Goal: Information Seeking & Learning: Learn about a topic

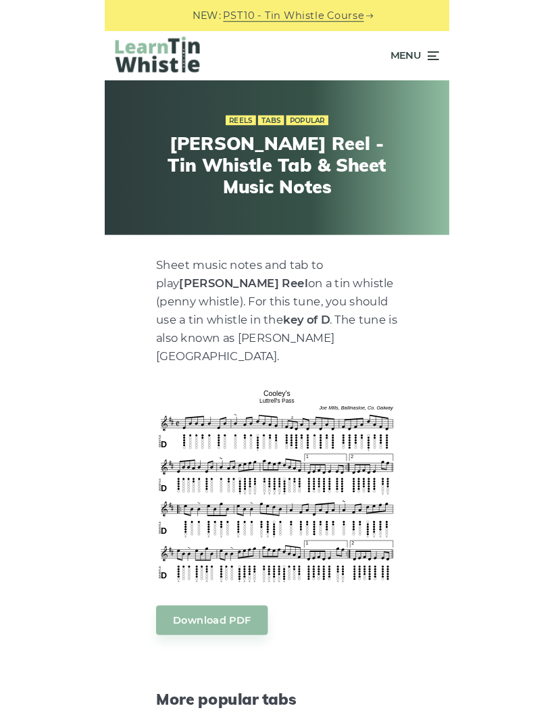
scroll to position [70, 0]
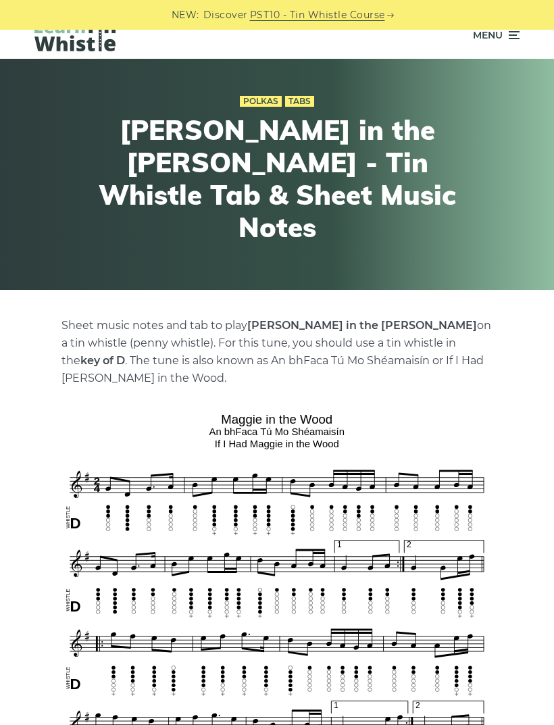
scroll to position [18, 0]
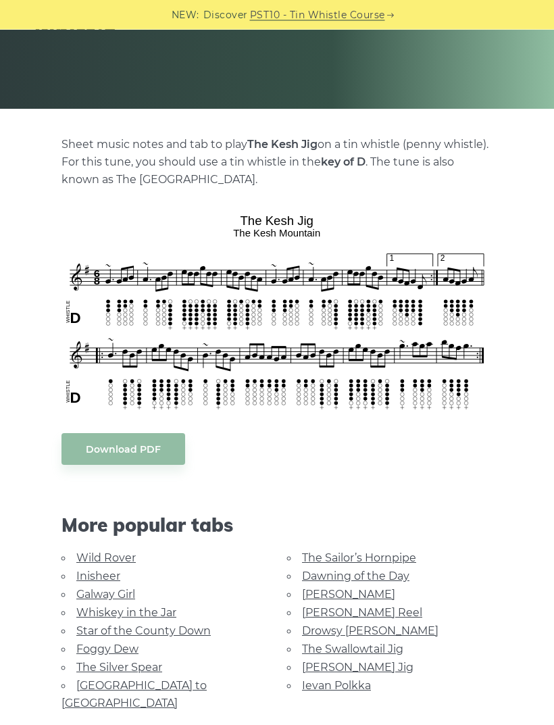
scroll to position [199, 0]
click at [183, 680] on link "[GEOGRAPHIC_DATA] to [GEOGRAPHIC_DATA]" at bounding box center [133, 694] width 145 height 30
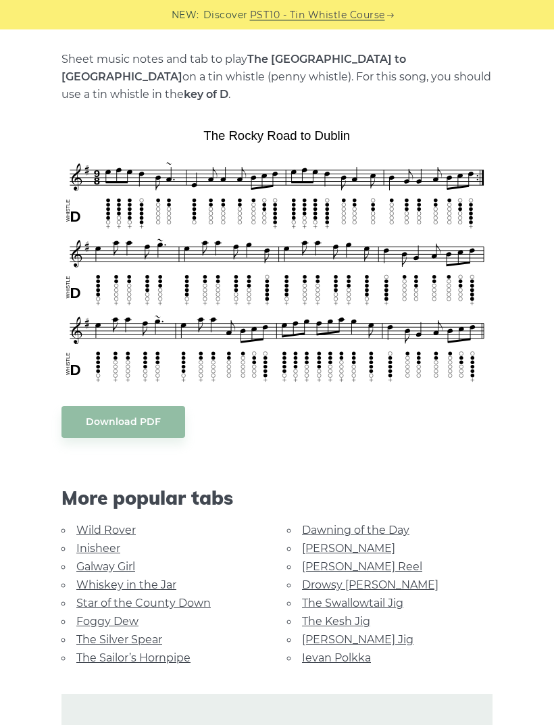
scroll to position [284, 0]
click at [107, 614] on link "Foggy Dew" at bounding box center [107, 620] width 62 height 13
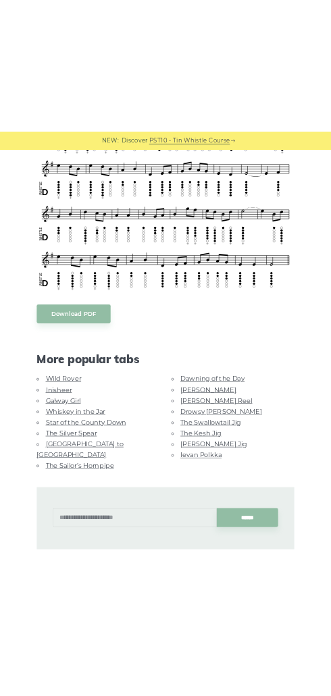
scroll to position [282, 0]
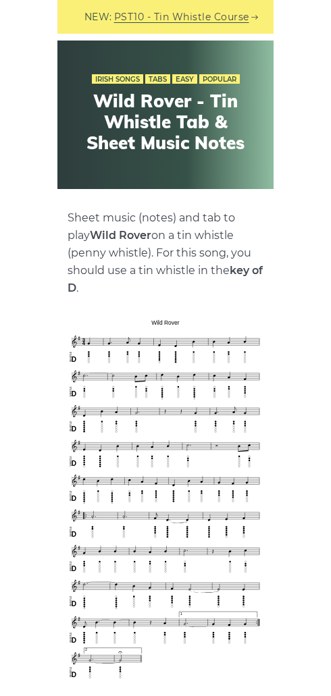
scroll to position [52, 0]
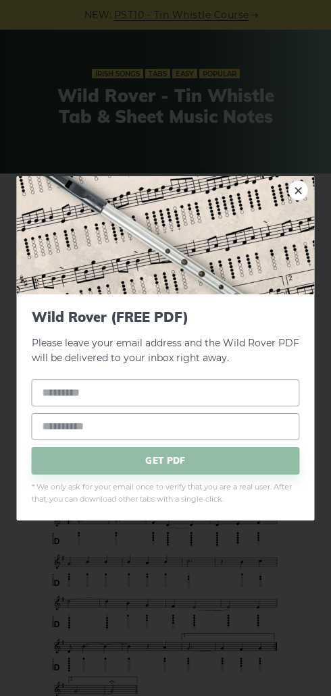
click at [215, 200] on link "×" at bounding box center [298, 190] width 20 height 20
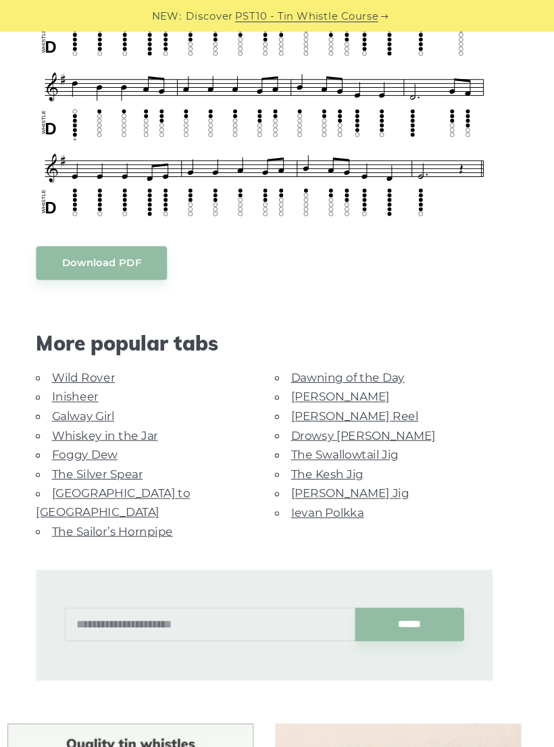
scroll to position [512, 0]
click at [136, 496] on link "The Sailor’s Hornpipe" at bounding box center [133, 502] width 114 height 13
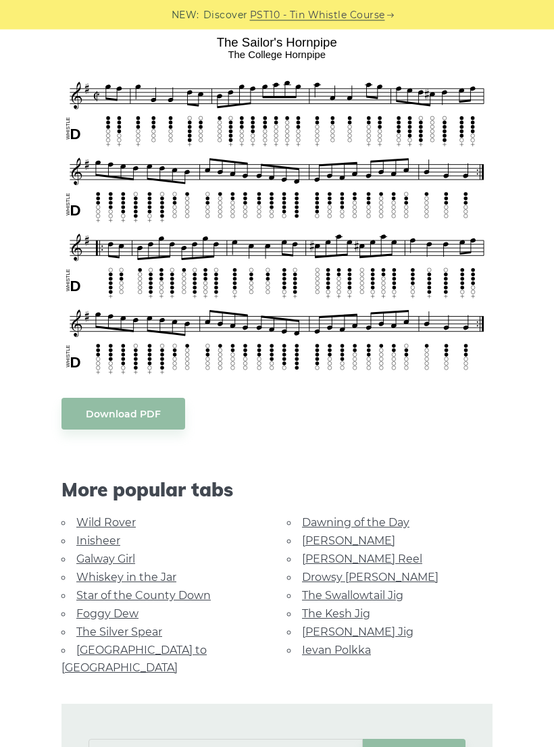
scroll to position [377, 0]
click at [353, 558] on link "[PERSON_NAME] Reel" at bounding box center [362, 558] width 120 height 13
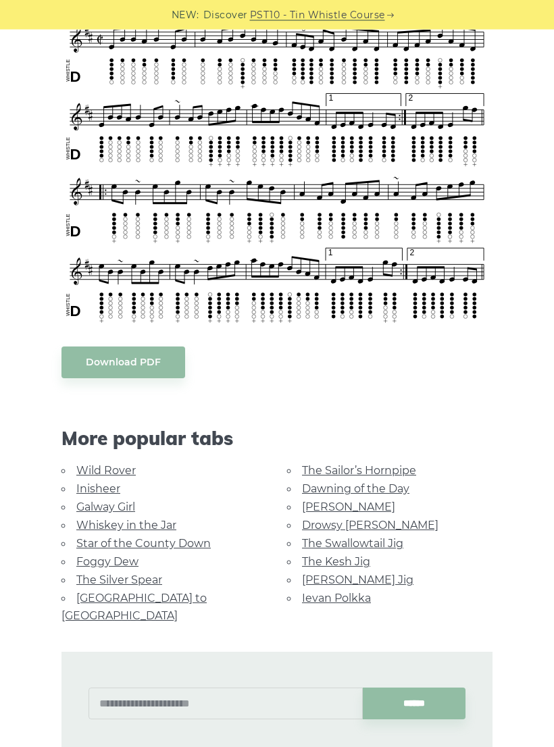
scroll to position [434, 0]
click at [355, 555] on link "The Kesh Jig" at bounding box center [336, 561] width 68 height 13
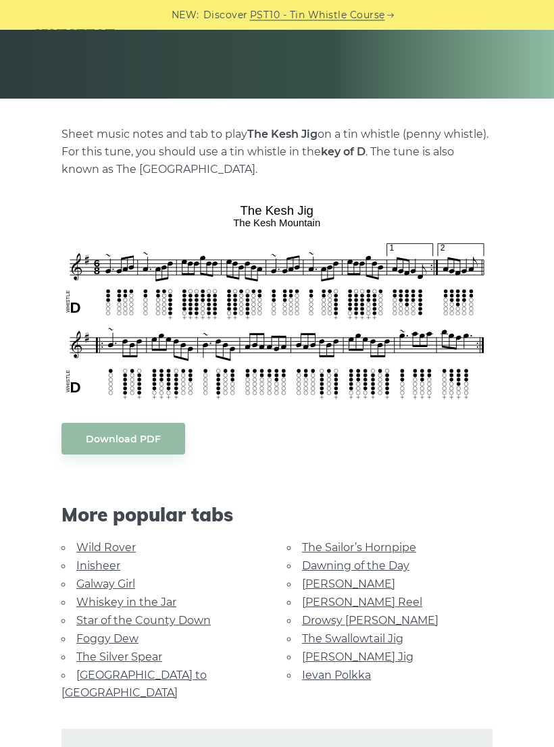
scroll to position [209, 0]
click at [353, 656] on link "[PERSON_NAME] Jig" at bounding box center [357, 656] width 111 height 13
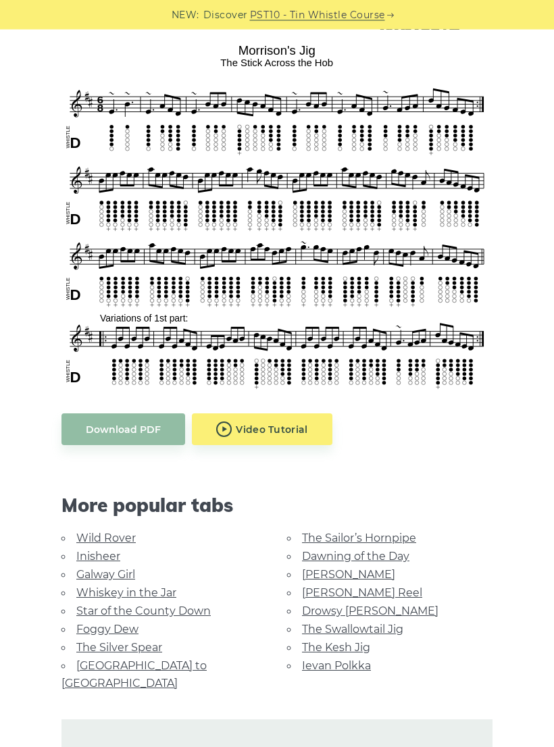
scroll to position [369, 0]
click at [145, 643] on link "The Silver Spear" at bounding box center [119, 647] width 86 height 13
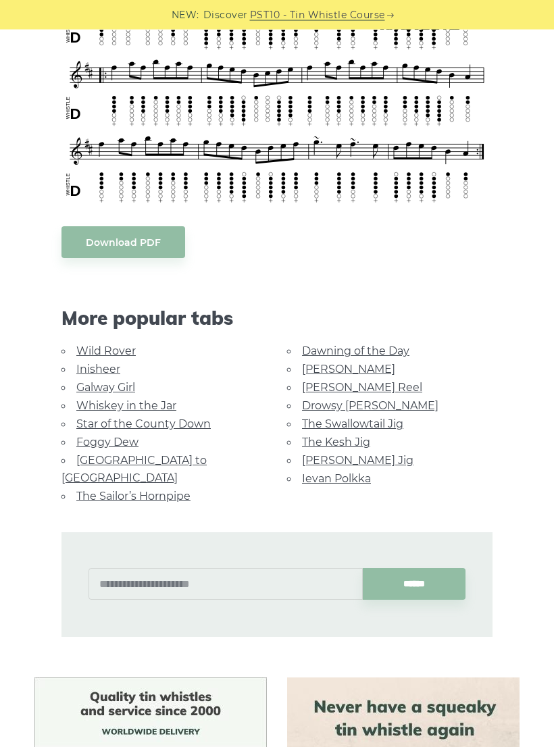
scroll to position [522, 0]
click at [357, 386] on link "[PERSON_NAME] Reel" at bounding box center [362, 387] width 120 height 13
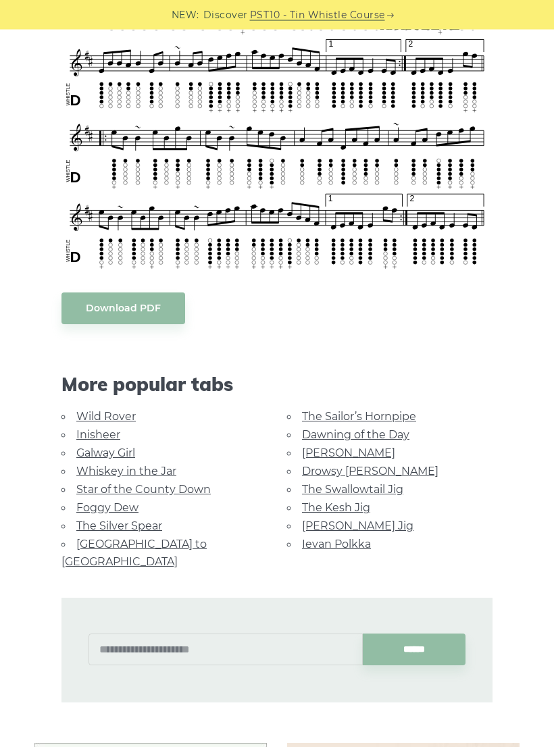
scroll to position [488, 0]
click at [182, 542] on link "[GEOGRAPHIC_DATA] to [GEOGRAPHIC_DATA]" at bounding box center [133, 552] width 145 height 30
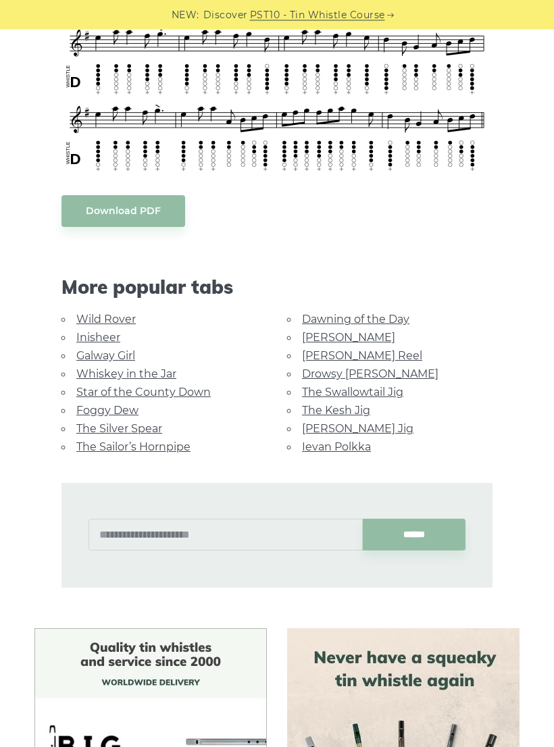
scroll to position [488, 0]
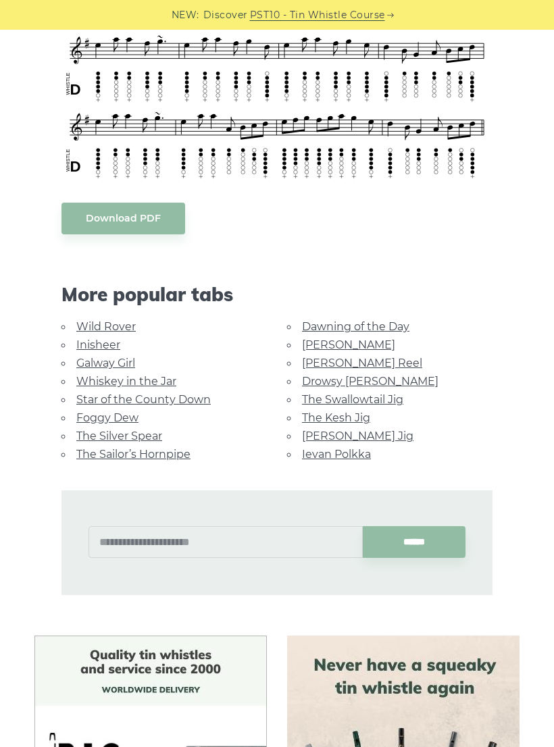
click at [359, 375] on link "Drowsy [PERSON_NAME]" at bounding box center [370, 381] width 136 height 13
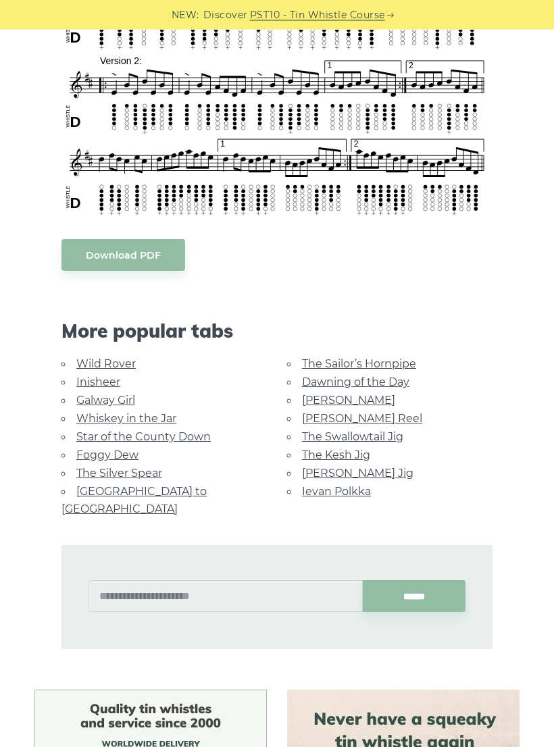
scroll to position [602, 0]
